Goal: Task Accomplishment & Management: Manage account settings

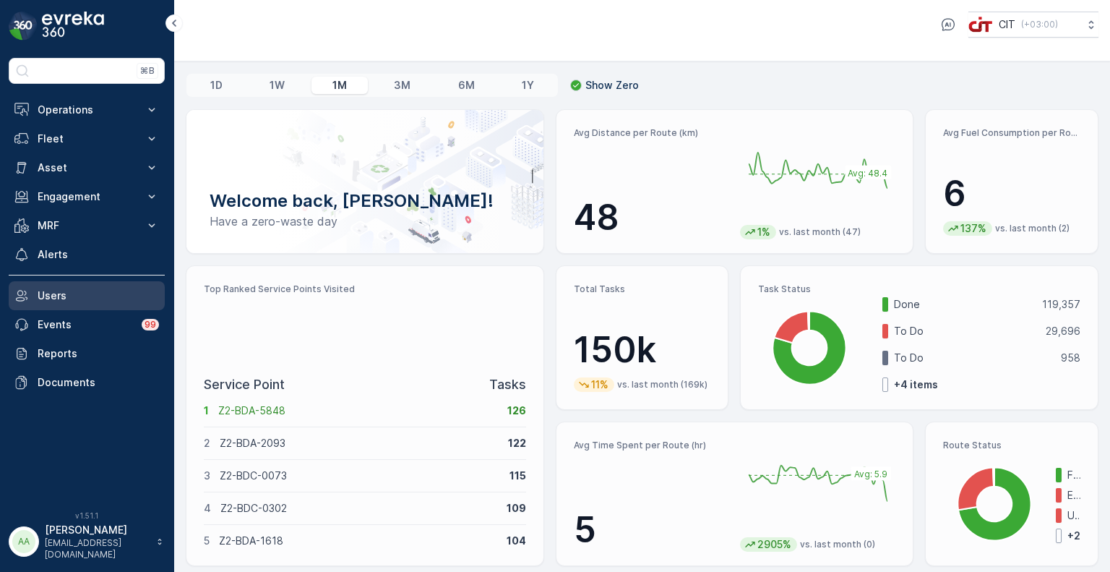
click at [75, 291] on p "Users" at bounding box center [98, 295] width 121 height 14
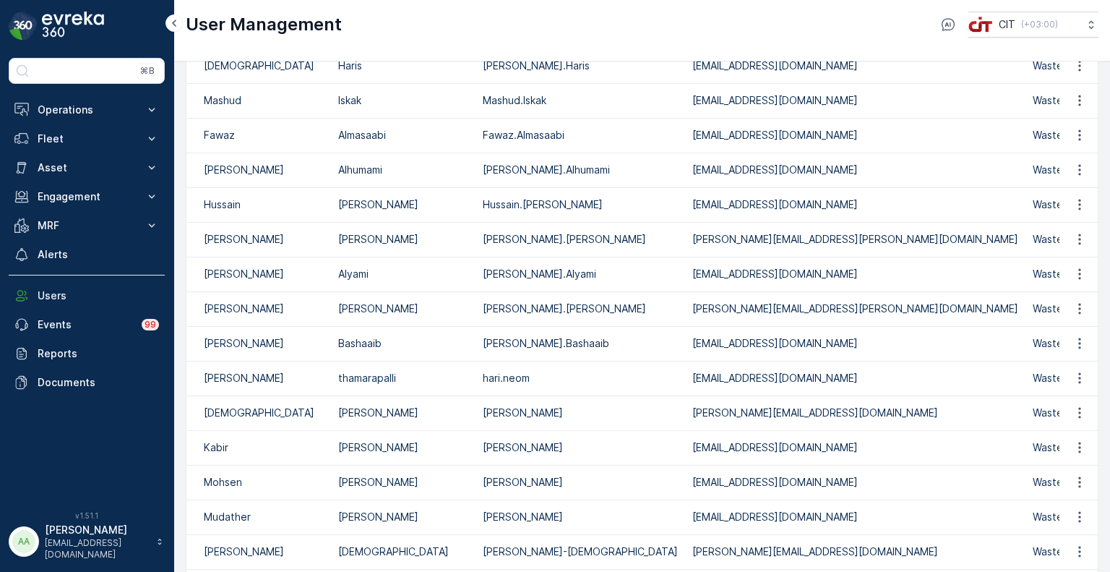
scroll to position [147, 0]
drag, startPoint x: 583, startPoint y: 410, endPoint x: 485, endPoint y: 421, distance: 98.9
click at [485, 421] on td "[PERSON_NAME]" at bounding box center [580, 412] width 210 height 35
copy p "[PERSON_NAME]"
click at [84, 537] on p "[PERSON_NAME]" at bounding box center [97, 529] width 104 height 14
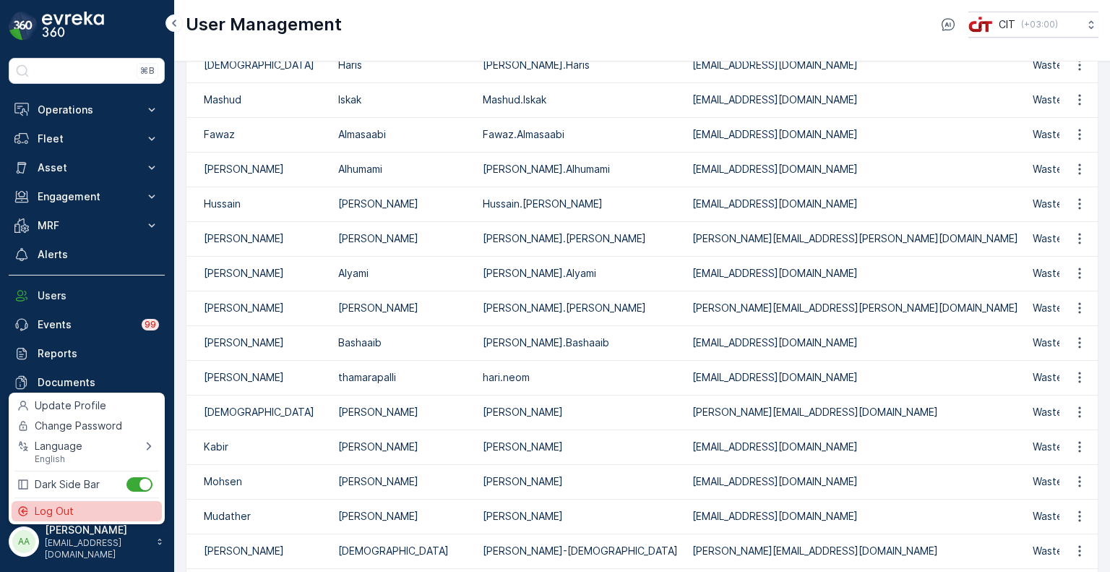
click at [88, 509] on div "Log Out" at bounding box center [87, 511] width 150 height 20
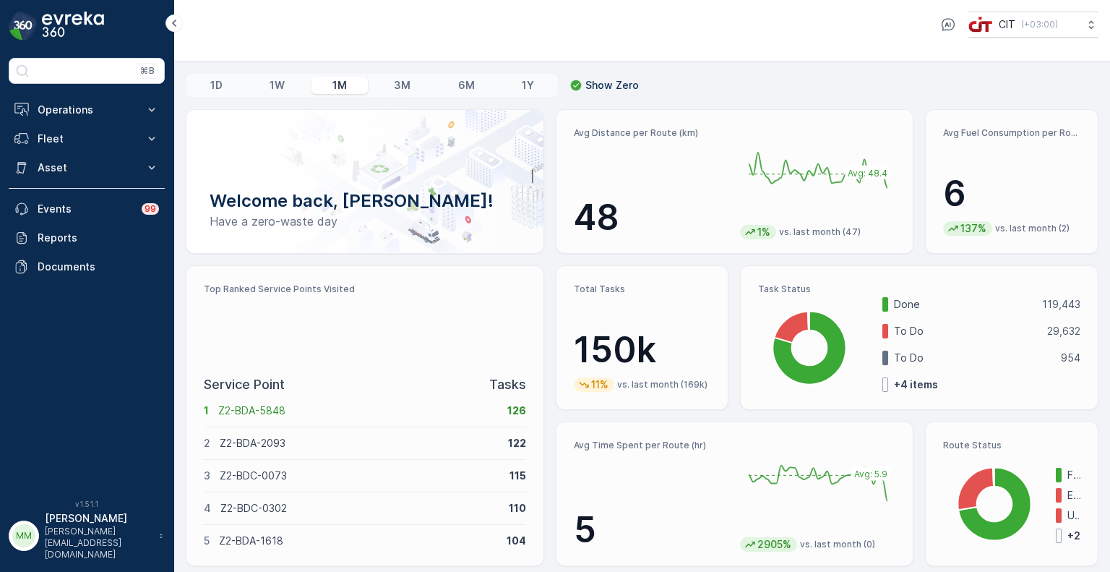
click at [100, 525] on p "[PERSON_NAME]" at bounding box center [98, 518] width 107 height 14
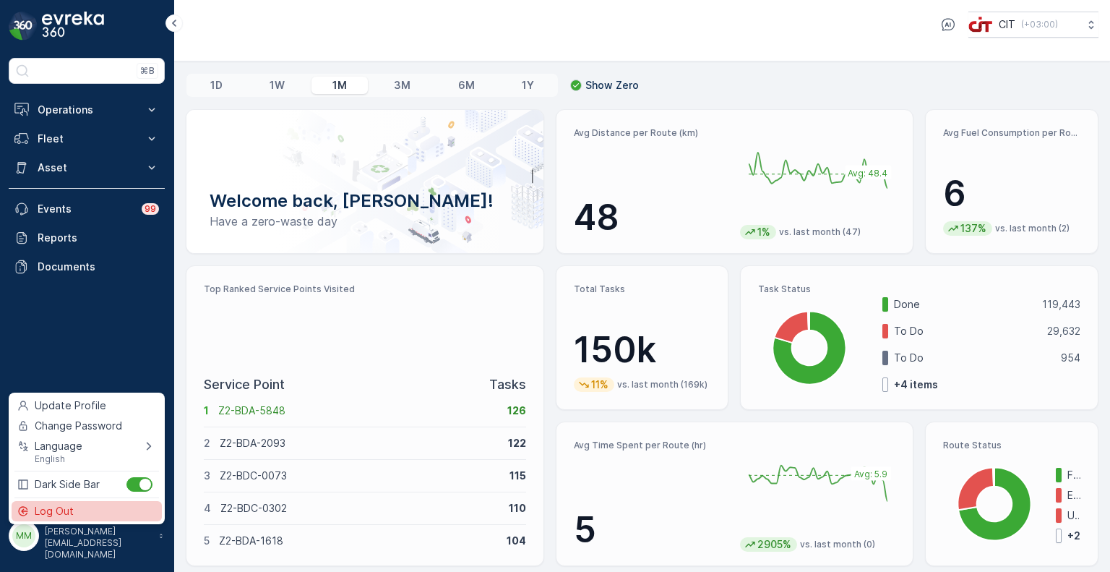
click at [103, 511] on div "Log Out" at bounding box center [87, 511] width 150 height 20
